Goal: Task Accomplishment & Management: Use online tool/utility

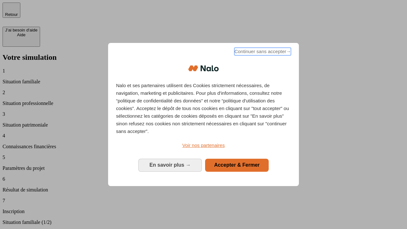
click at [262, 53] on span "Continuer sans accepter →" at bounding box center [263, 52] width 57 height 8
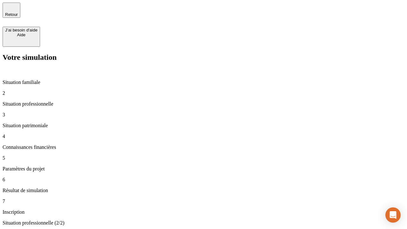
type input "30 000"
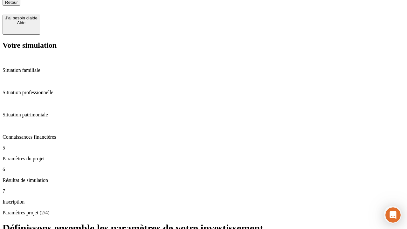
type input "25"
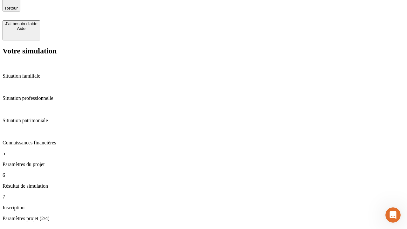
type input "5"
type input "1 000"
type input "640"
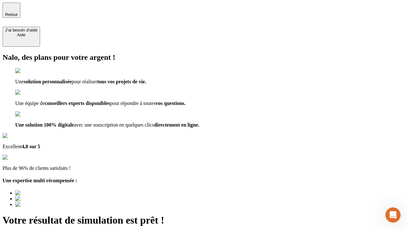
type input "[EMAIL_ADDRESS][PERSON_NAME][DOMAIN_NAME]"
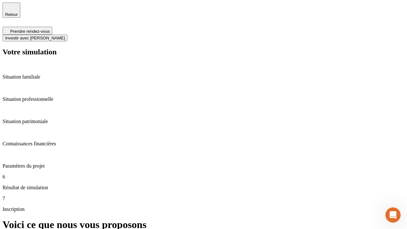
click at [65, 36] on span "Investir avec [PERSON_NAME]" at bounding box center [35, 38] width 60 height 5
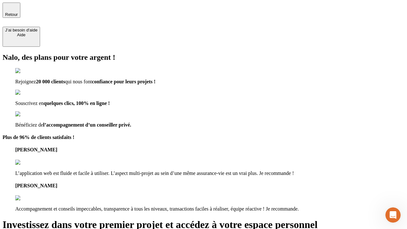
scroll to position [2, 0]
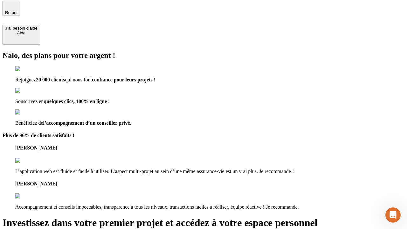
type input "[PERSON_NAME][EMAIL_ADDRESS][DOMAIN_NAME]"
